Goal: Information Seeking & Learning: Learn about a topic

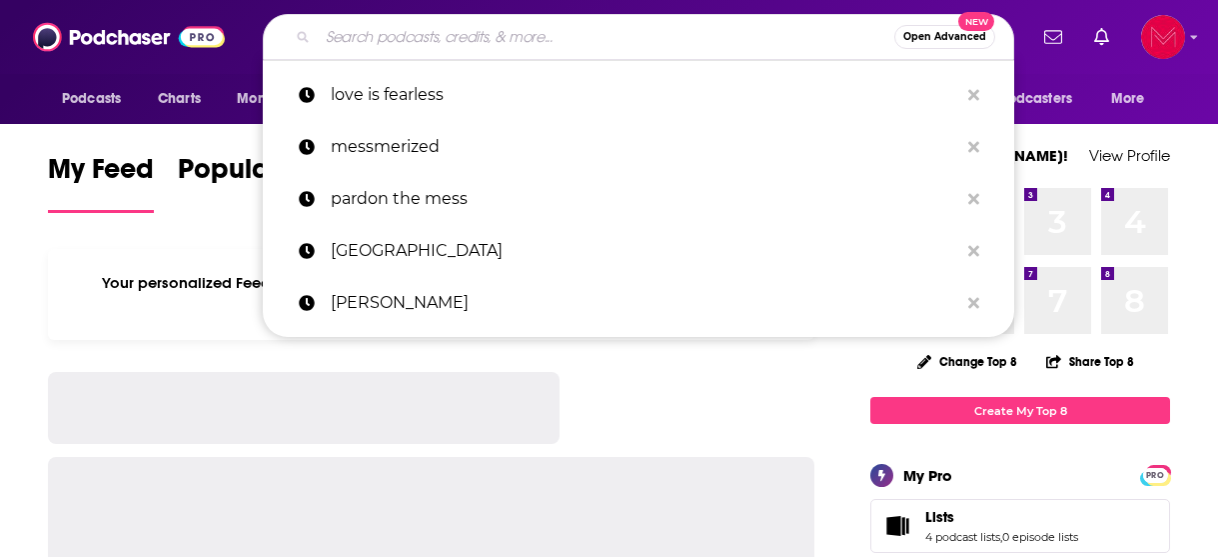
click at [489, 44] on input "Search podcasts, credits, & more..." at bounding box center [606, 37] width 576 height 32
paste input "[PERSON_NAME]"
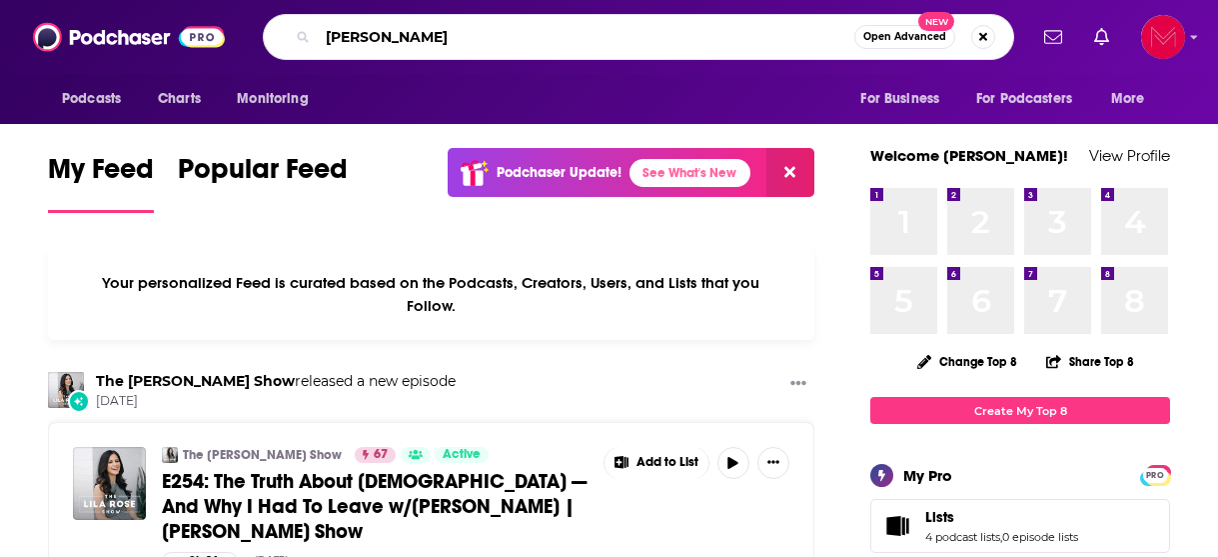
type input "[PERSON_NAME]"
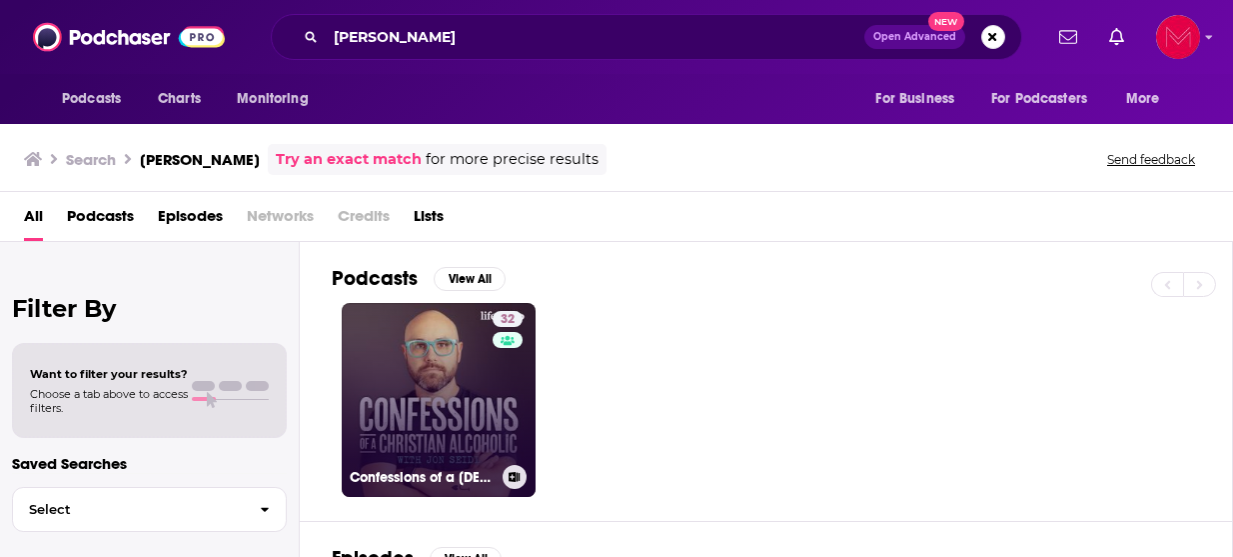
click at [372, 356] on link "32 Confessions of a [DEMOGRAPHIC_DATA] Alcoholic with [PERSON_NAME]" at bounding box center [439, 400] width 194 height 194
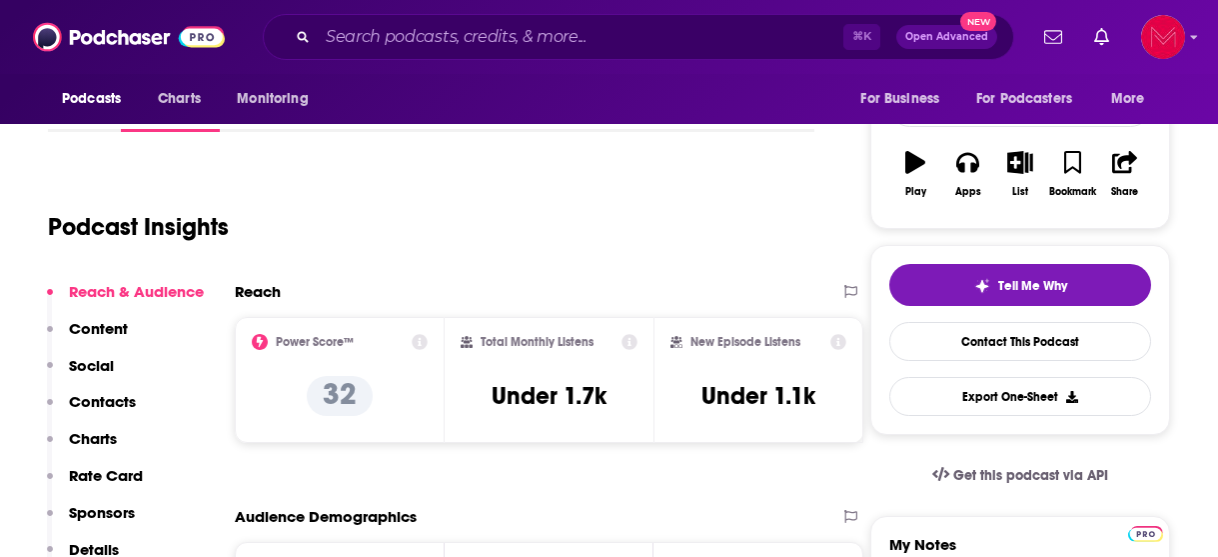
scroll to position [308, 0]
